Goal: Transaction & Acquisition: Download file/media

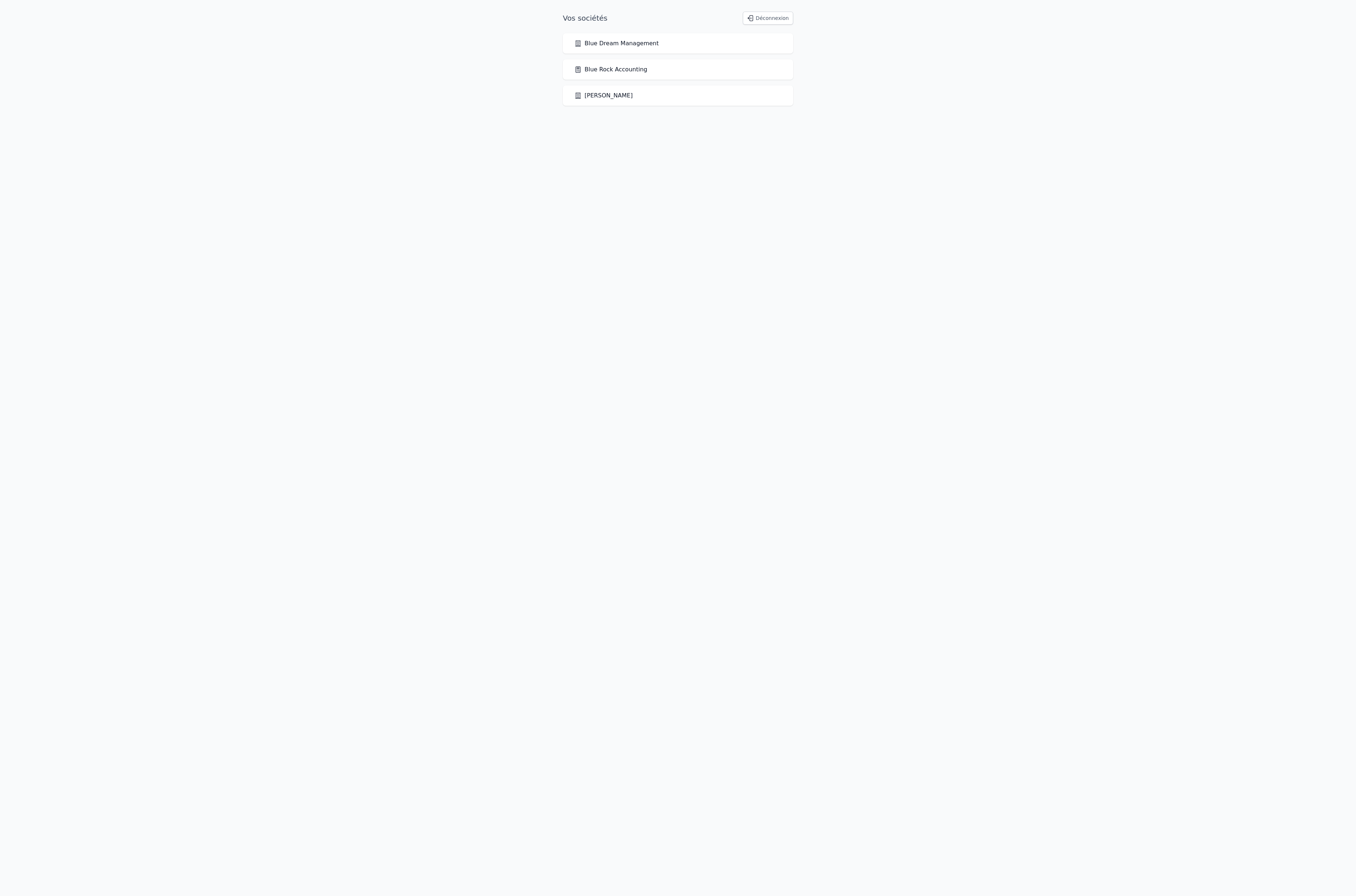
click at [662, 79] on div "Blue Rock Accounting" at bounding box center [678, 69] width 231 height 21
click at [647, 74] on link "Blue Rock Accounting" at bounding box center [611, 69] width 73 height 9
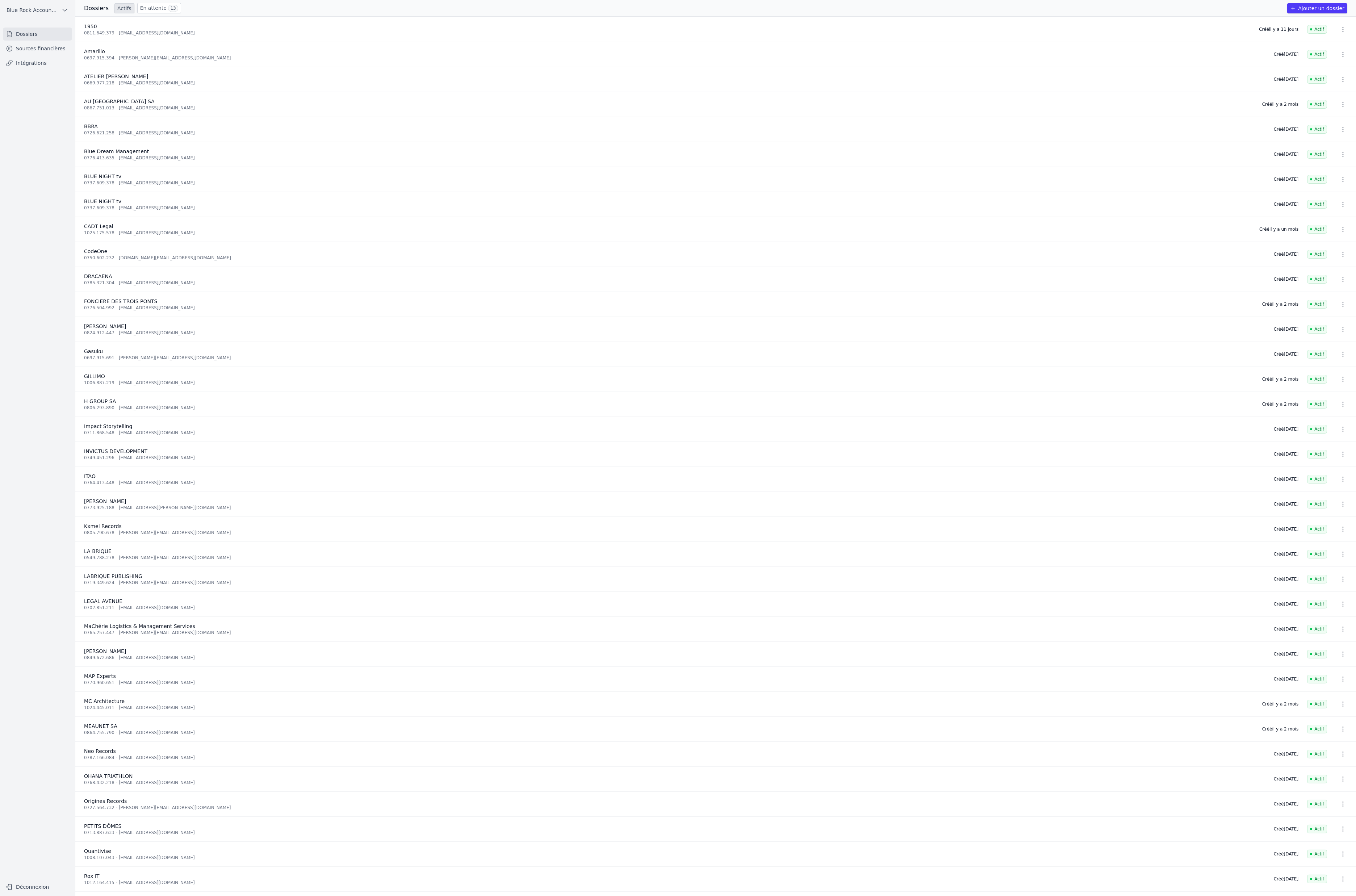
click at [72, 55] on link "Sources financières" at bounding box center [37, 48] width 69 height 13
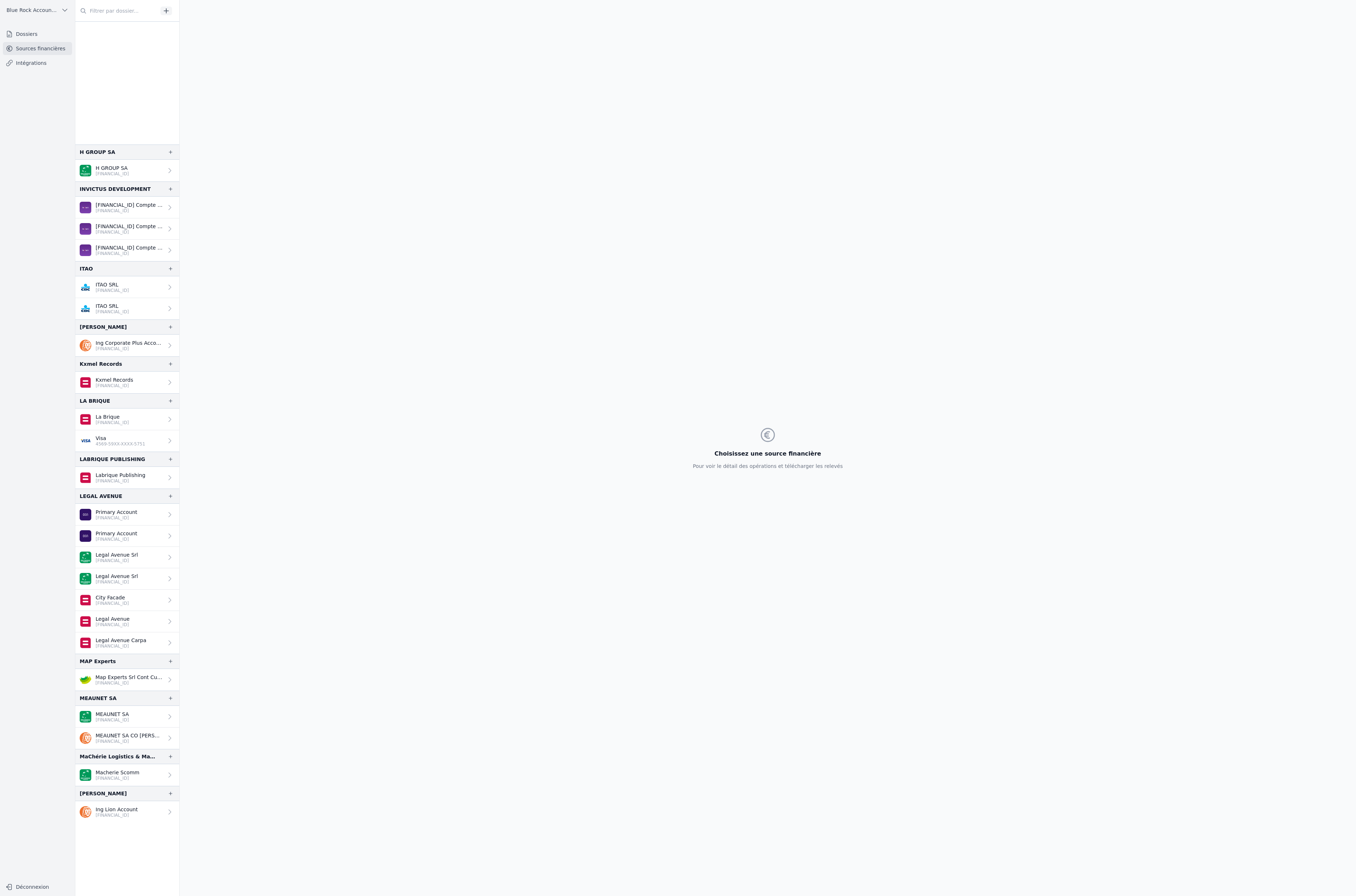
scroll to position [689, 0]
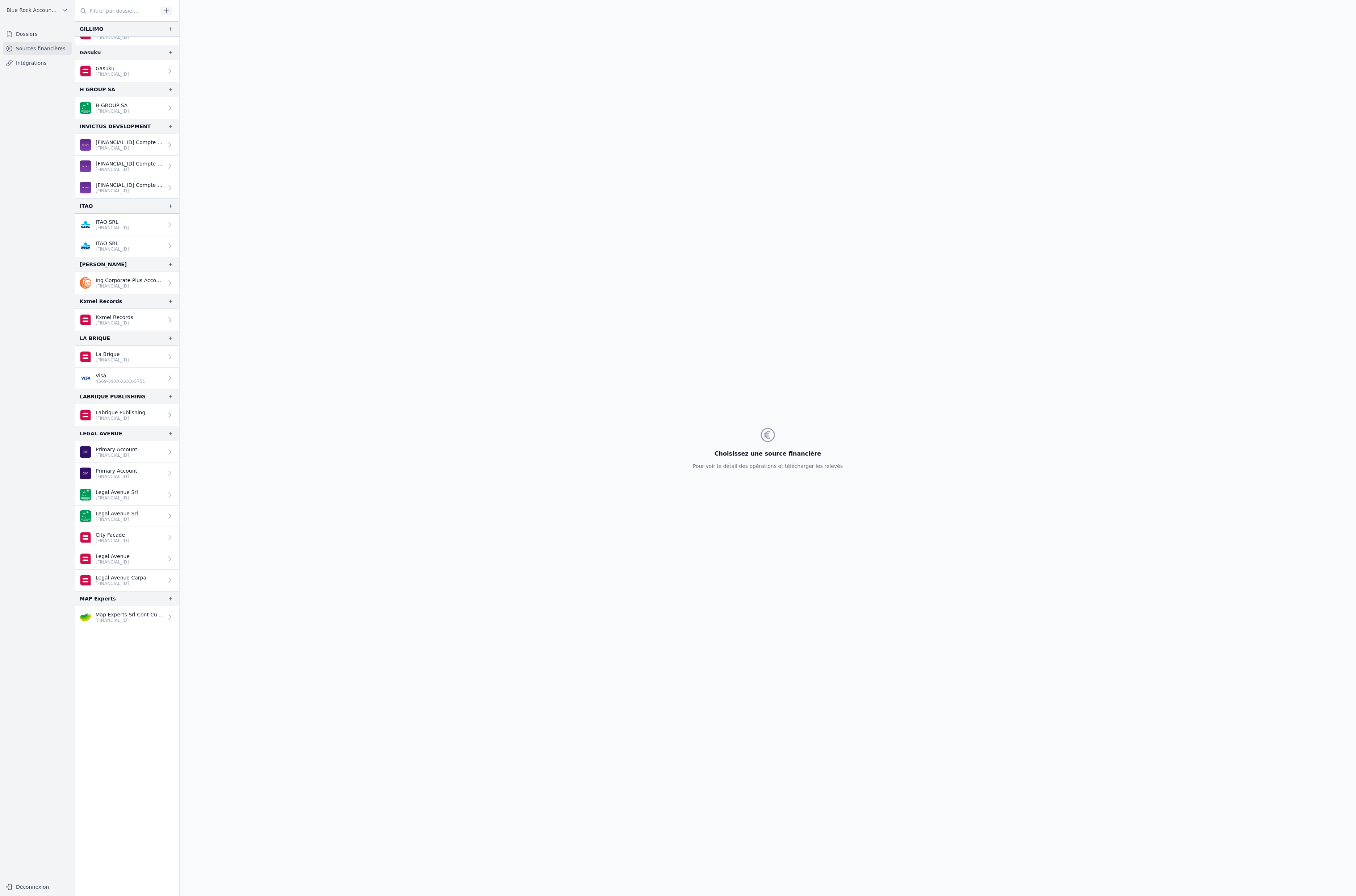
click at [163, 146] on p "[FINANCIAL_ID] Compte Go [PERSON_NAME]" at bounding box center [129, 143] width 68 height 7
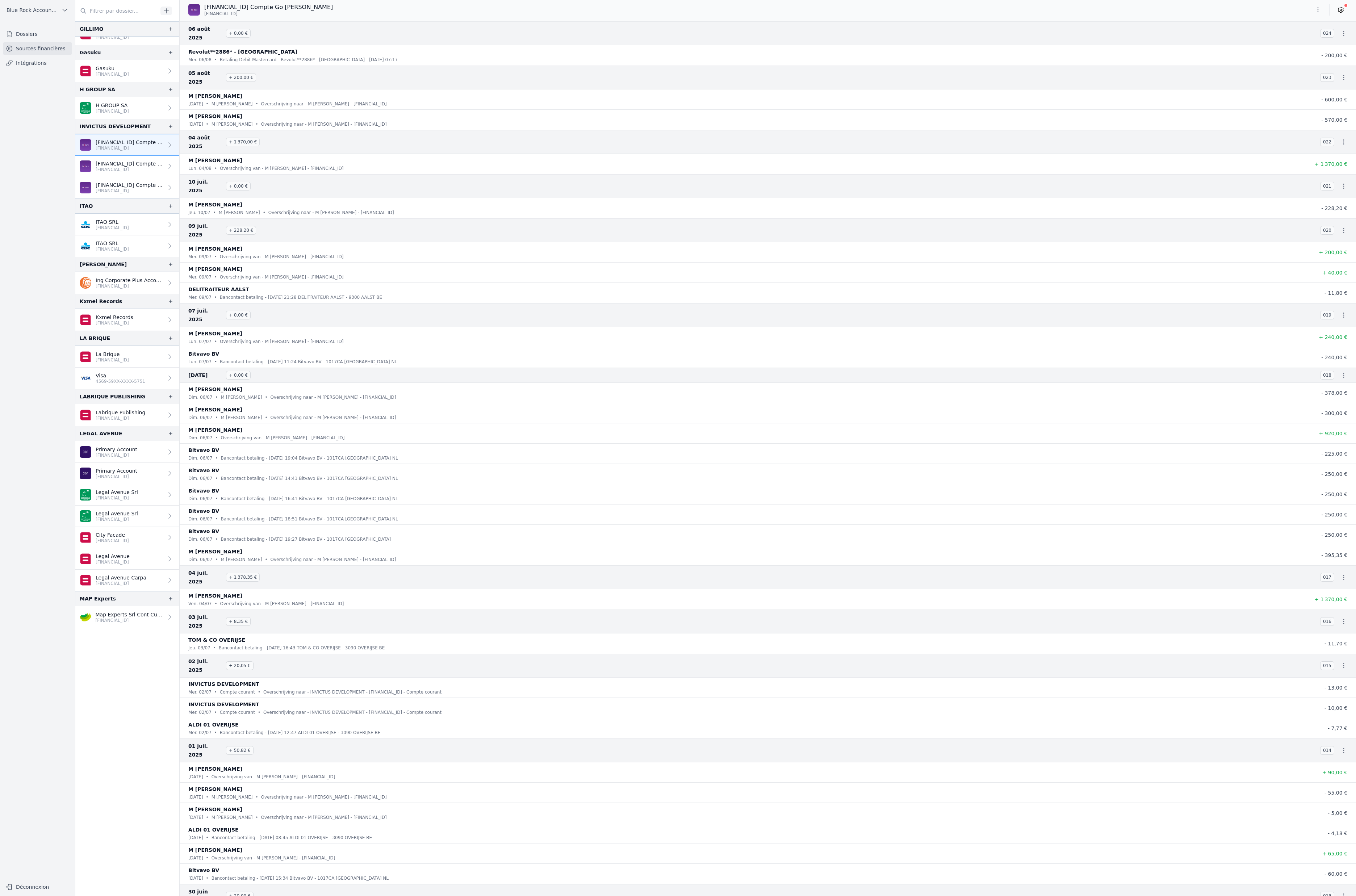
click at [174, 191] on icon at bounding box center [170, 188] width 7 height 7
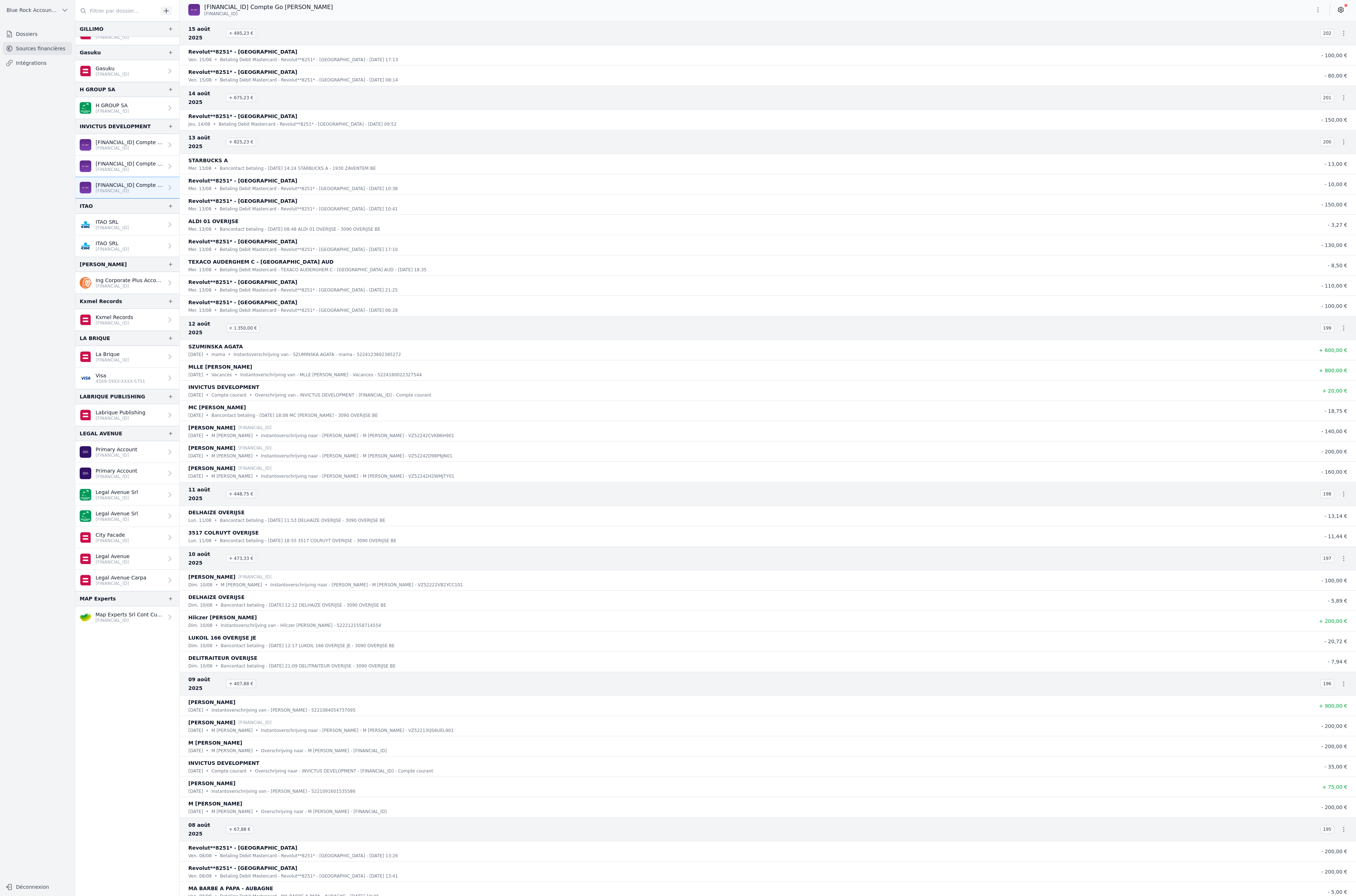
click at [180, 177] on link "[FINANCIAL_ID] Compte Business Package Invictus Development [FINANCIAL_ID]" at bounding box center [127, 166] width 104 height 22
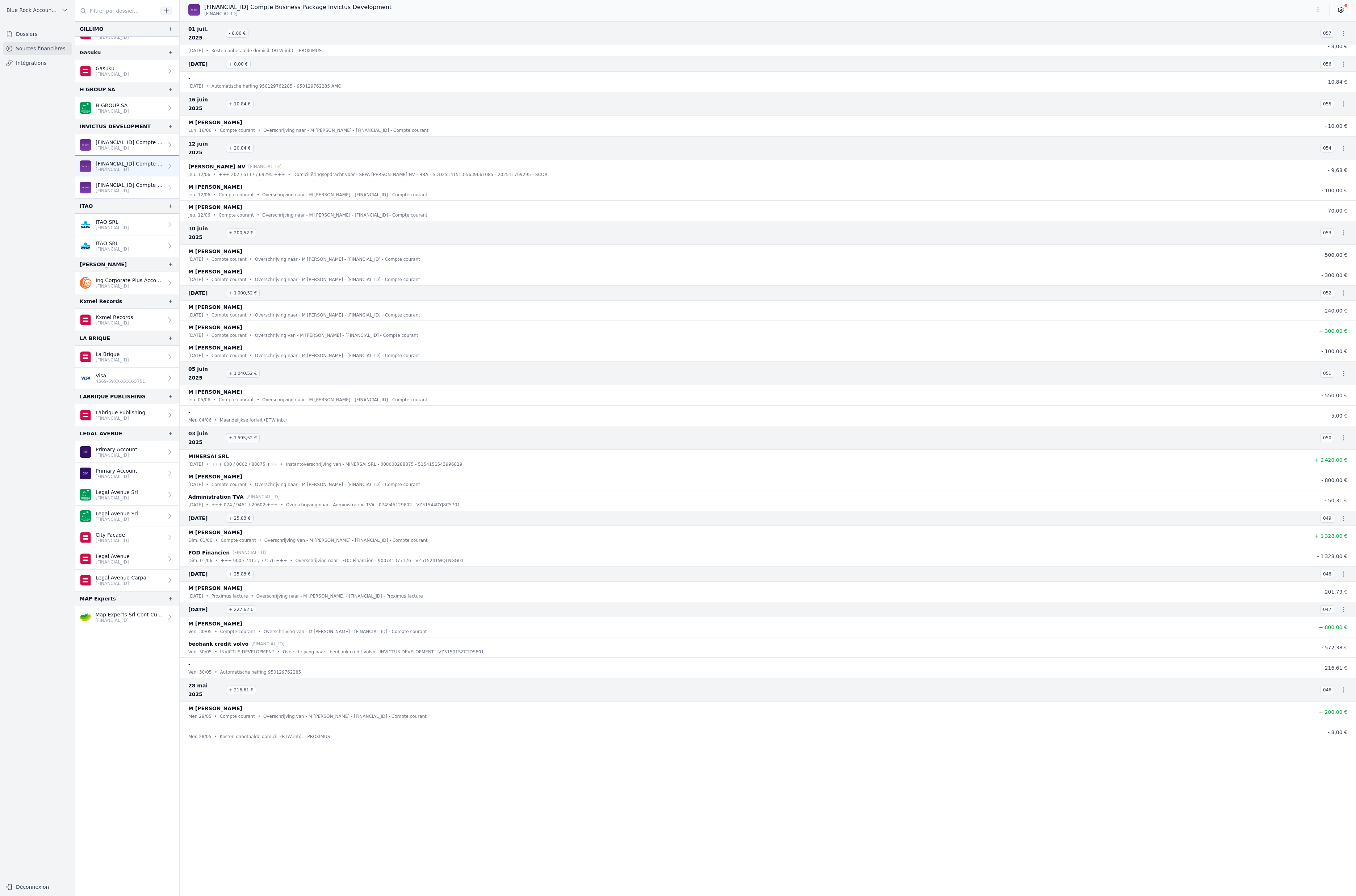
scroll to position [803, 0]
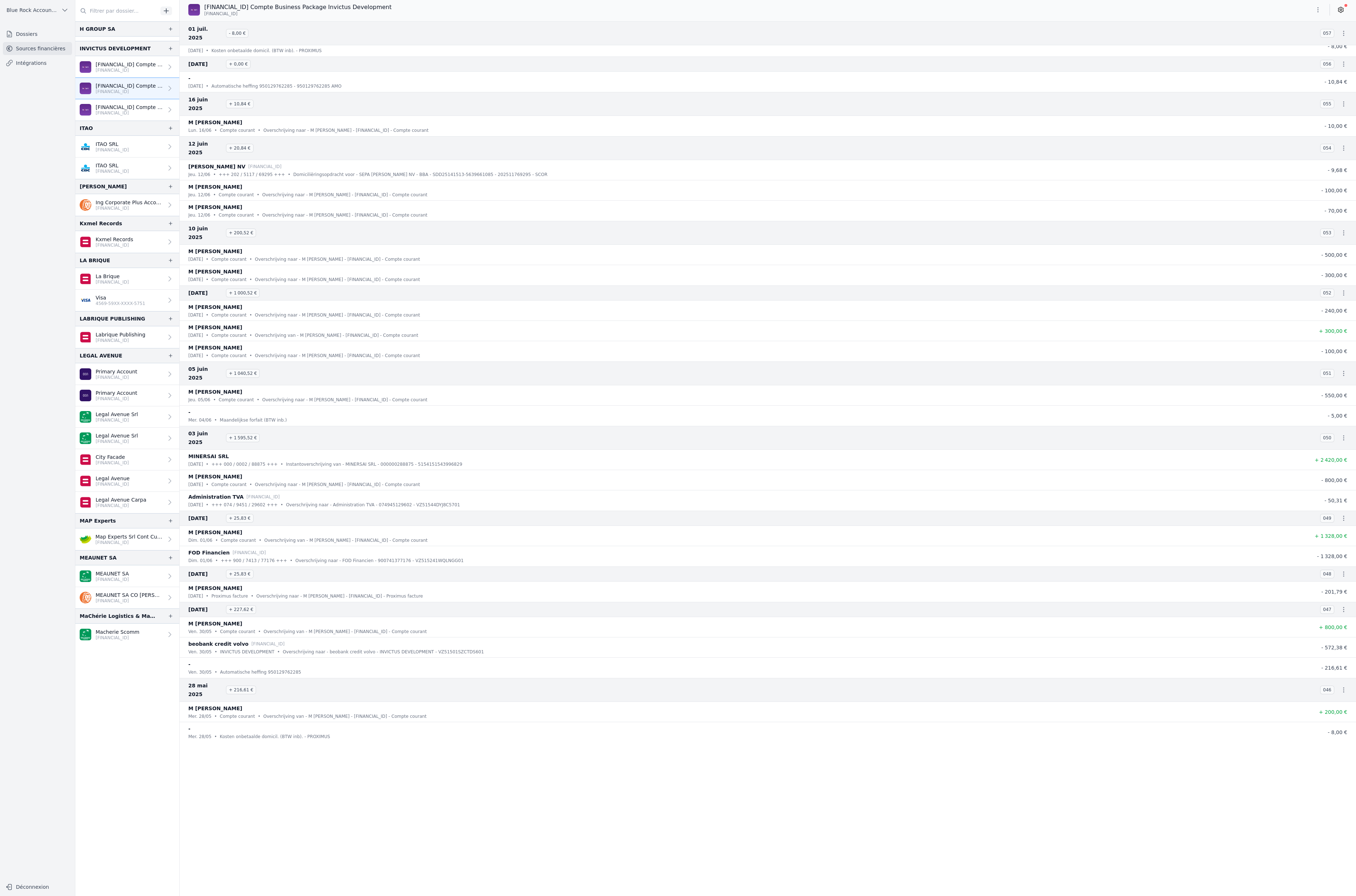
click at [163, 211] on p "[FINANCIAL_ID]" at bounding box center [129, 208] width 68 height 6
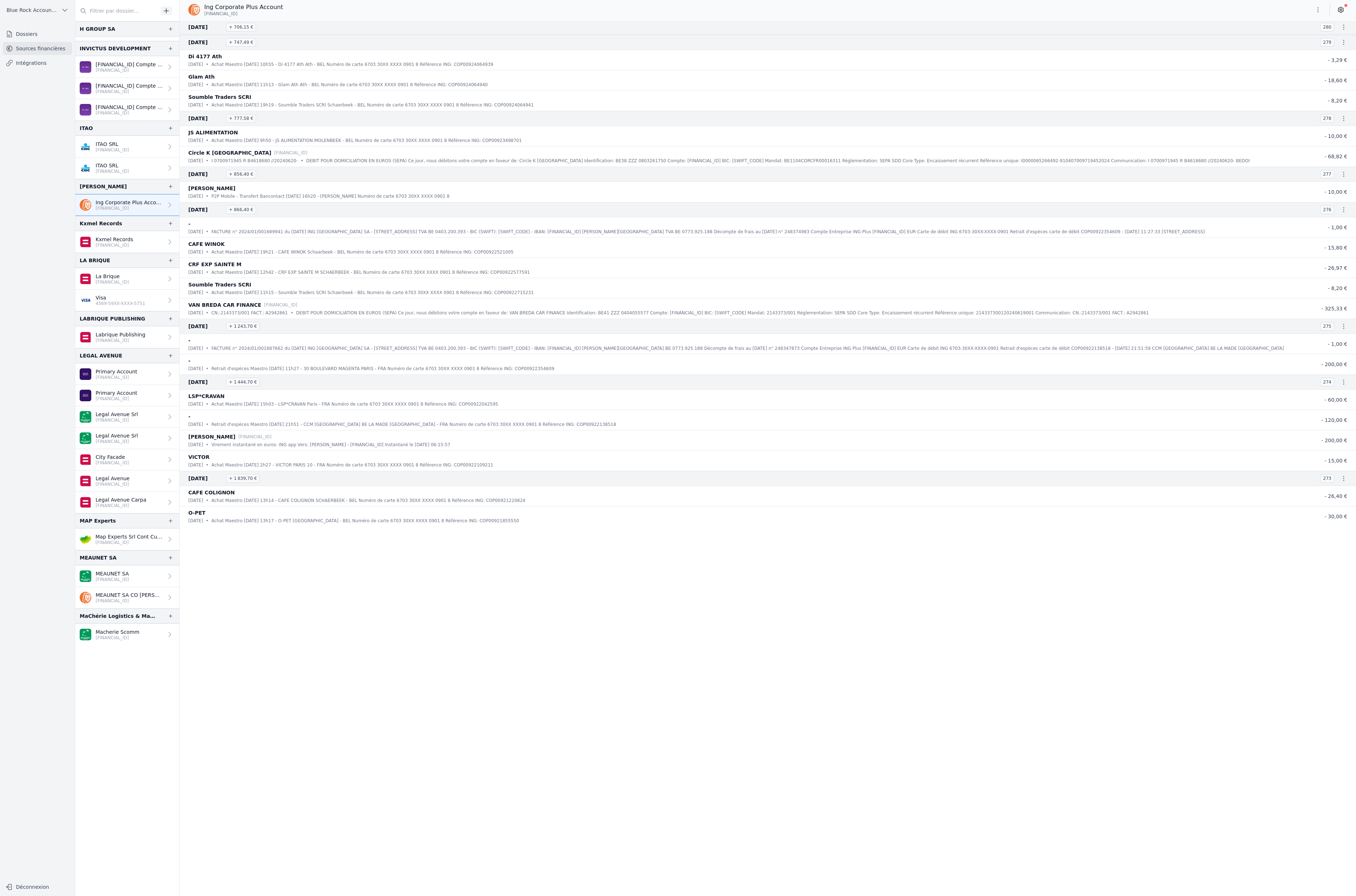
scroll to position [38073, 0]
click at [1318, 11] on icon "button" at bounding box center [1318, 10] width 1 height 5
click at [1267, 53] on button "Exporter" at bounding box center [1259, 46] width 52 height 13
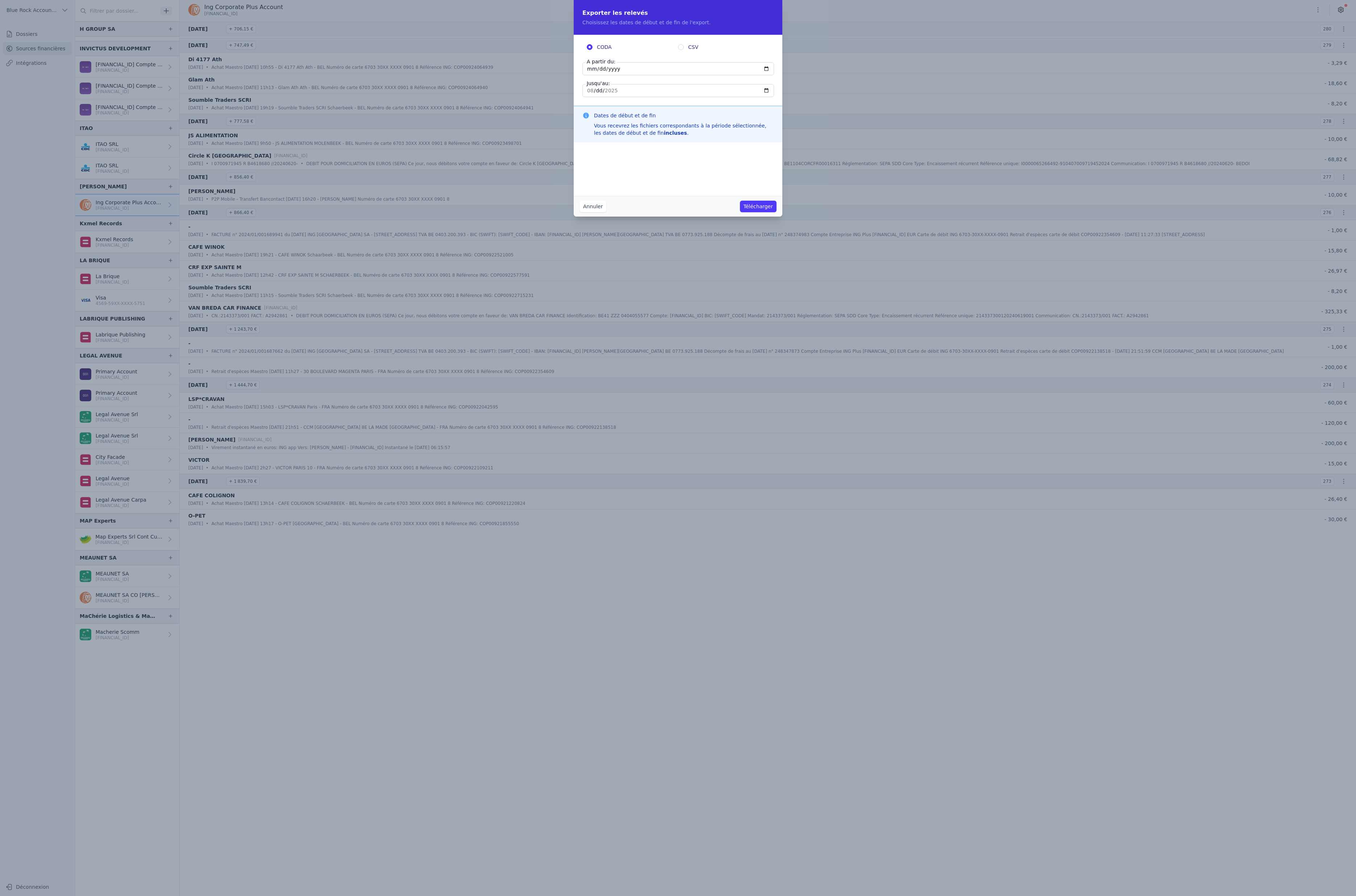
click at [604, 75] on input "[DATE]" at bounding box center [678, 68] width 192 height 13
type input "[DATE]"
click at [657, 97] on input "[DATE]" at bounding box center [678, 91] width 192 height 13
click at [684, 50] on input "CSV" at bounding box center [681, 47] width 6 height 6
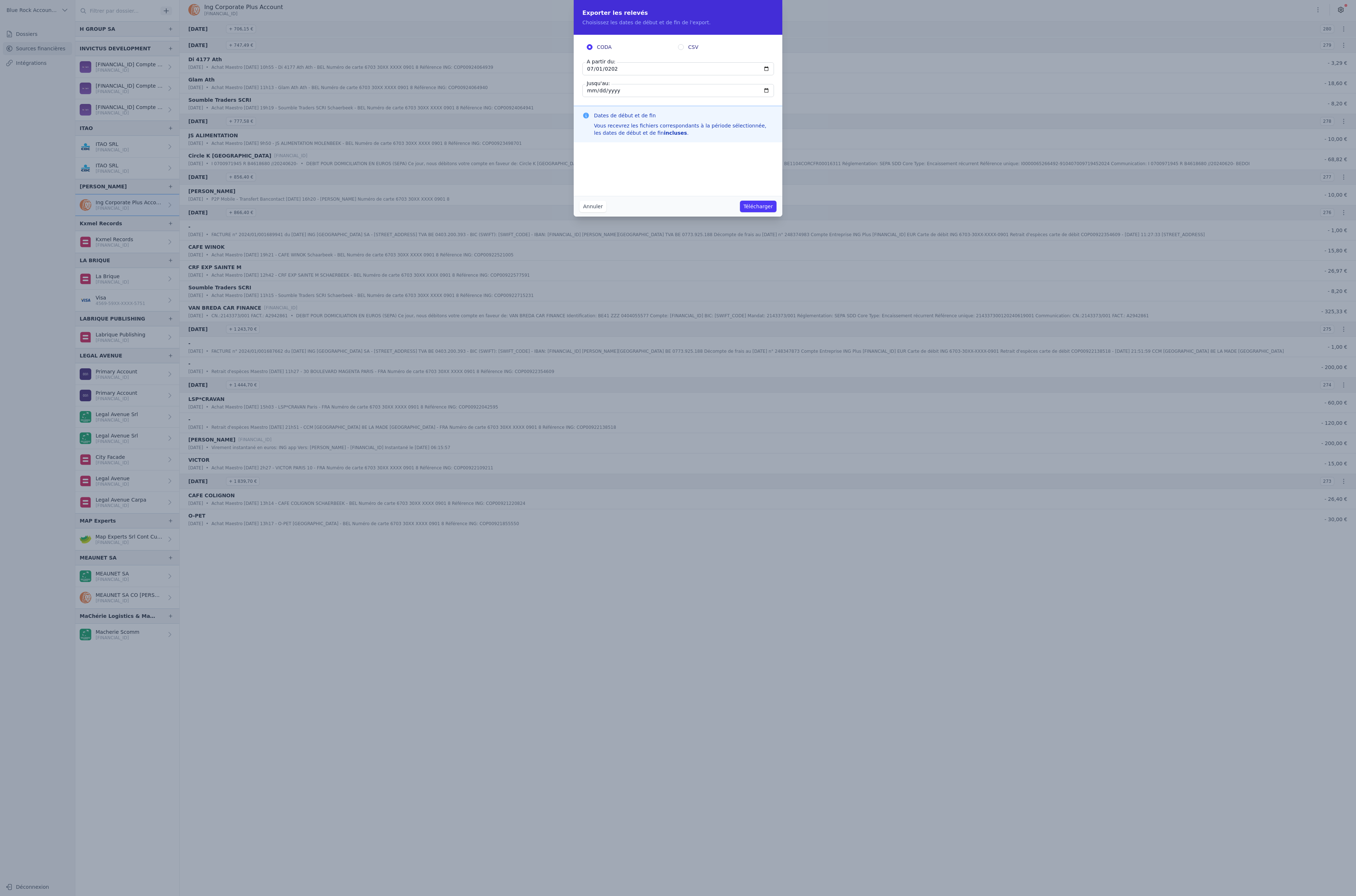
radio input "true"
radio input "false"
click at [776, 212] on button "Télécharger" at bounding box center [758, 206] width 36 height 12
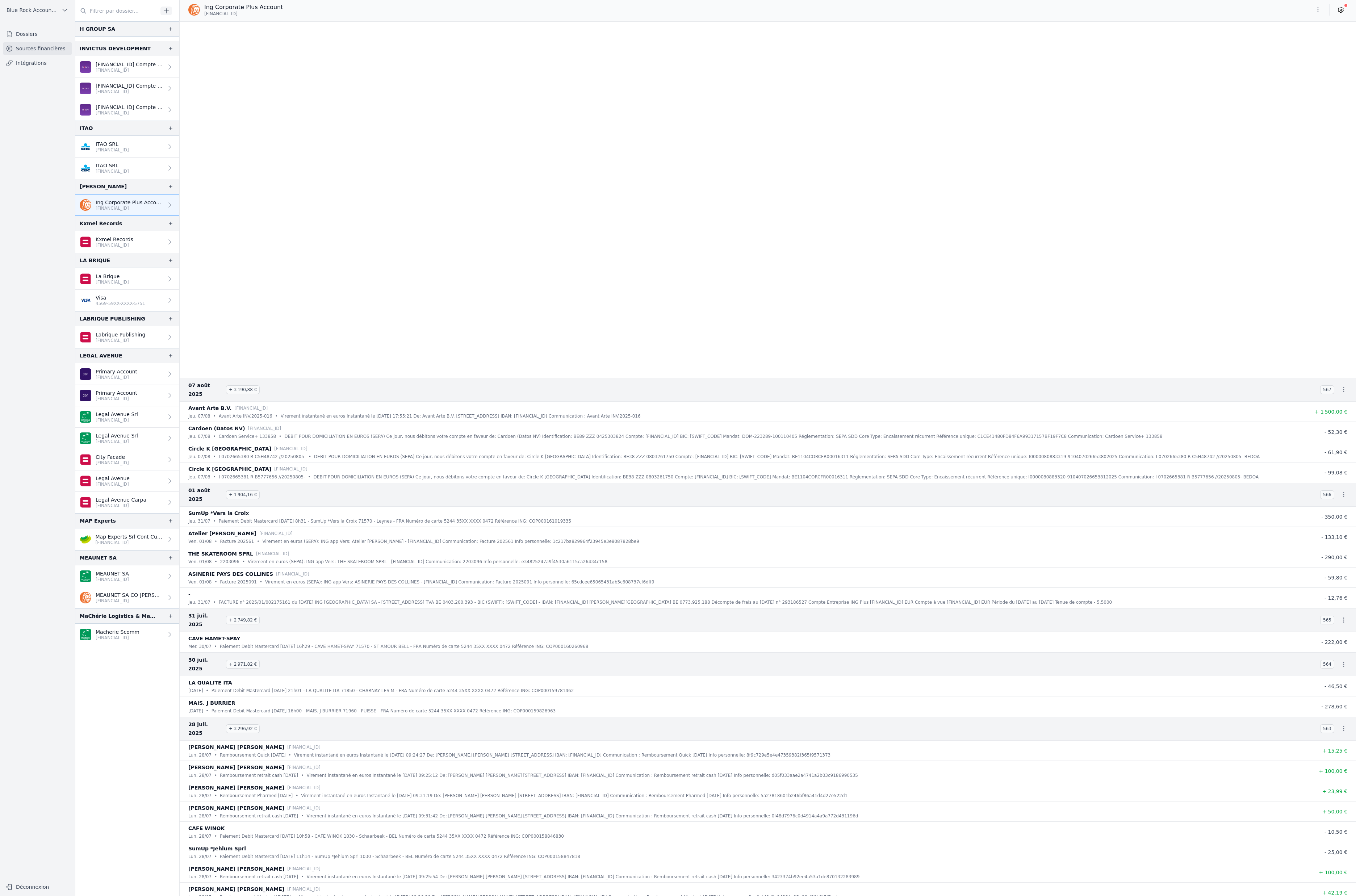
scroll to position [0, 0]
